Goal: Navigation & Orientation: Go to known website

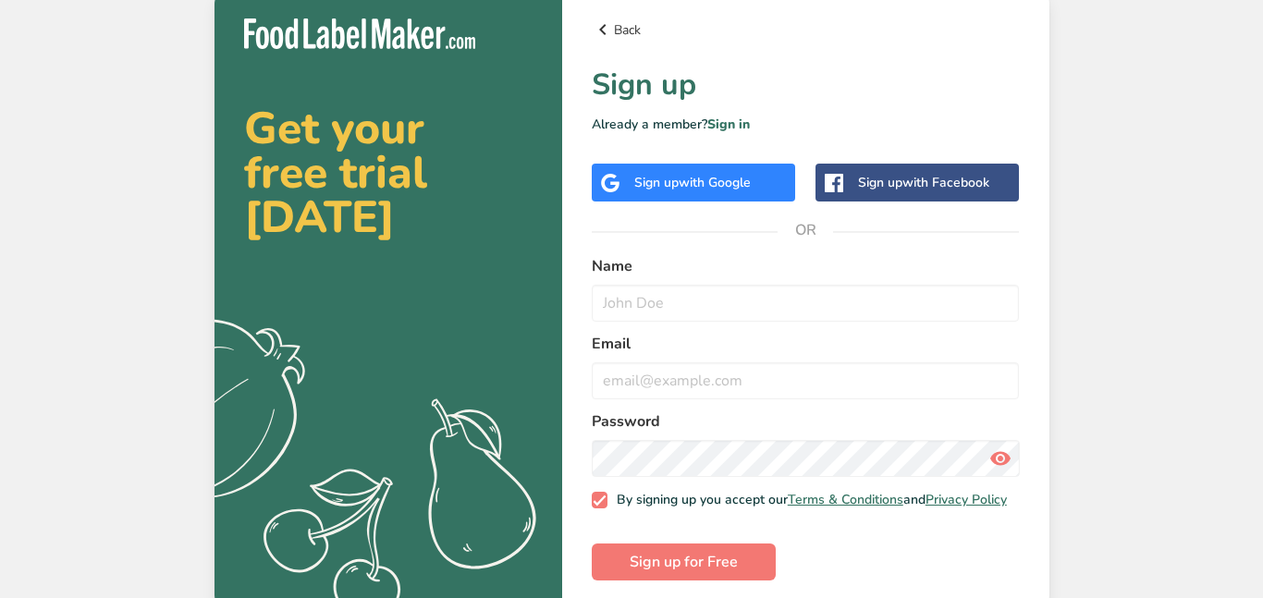
click at [605, 33] on icon at bounding box center [603, 29] width 22 height 33
